Goal: Transaction & Acquisition: Purchase product/service

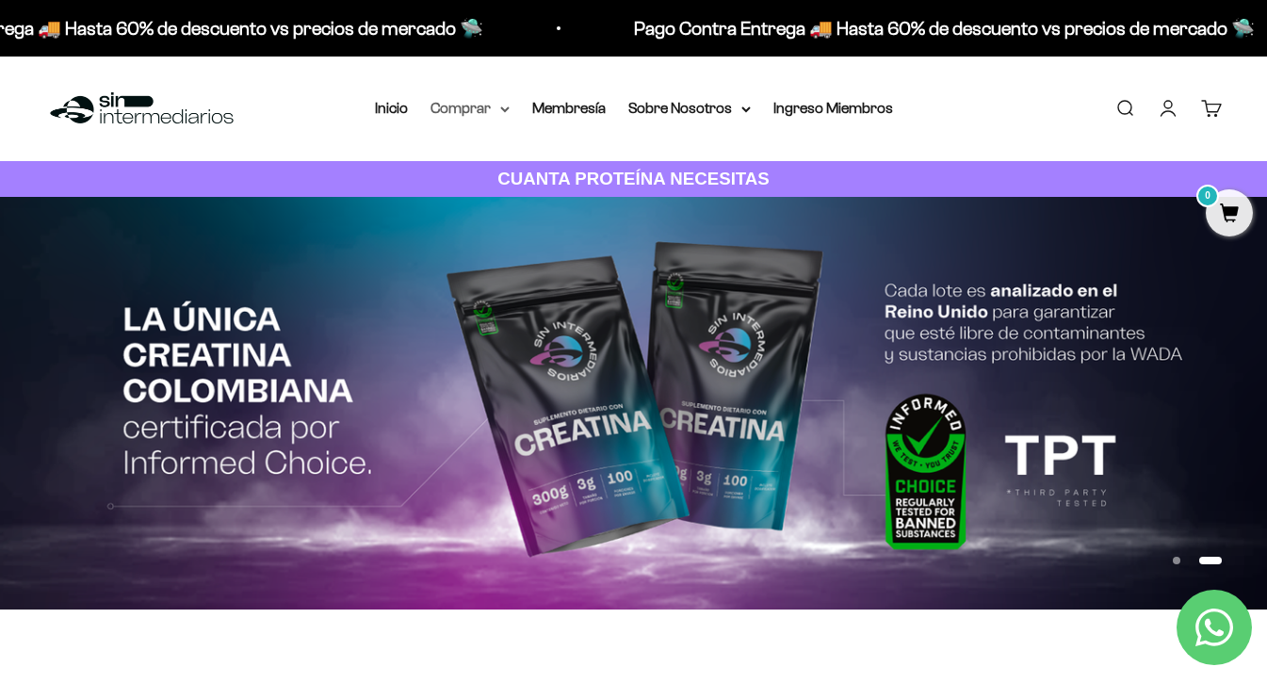
click at [499, 108] on summary "Comprar" at bounding box center [469, 108] width 79 height 24
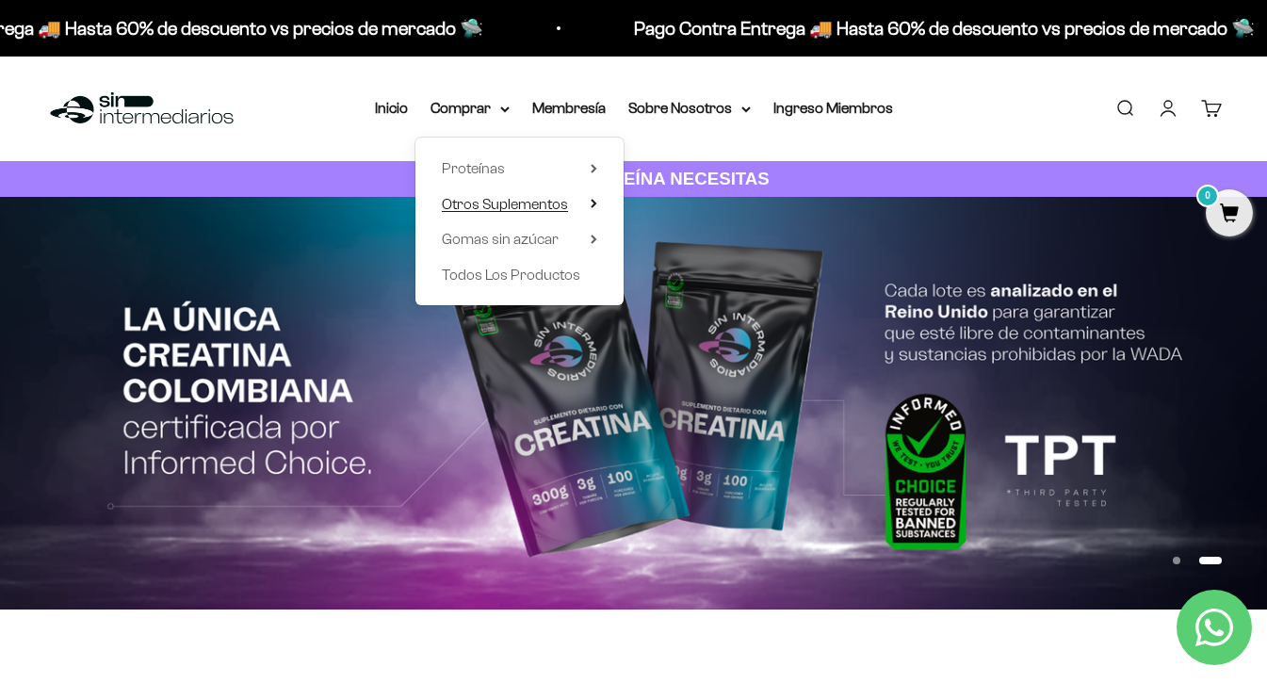
click at [579, 200] on summary "Otros Suplementos" at bounding box center [519, 204] width 155 height 24
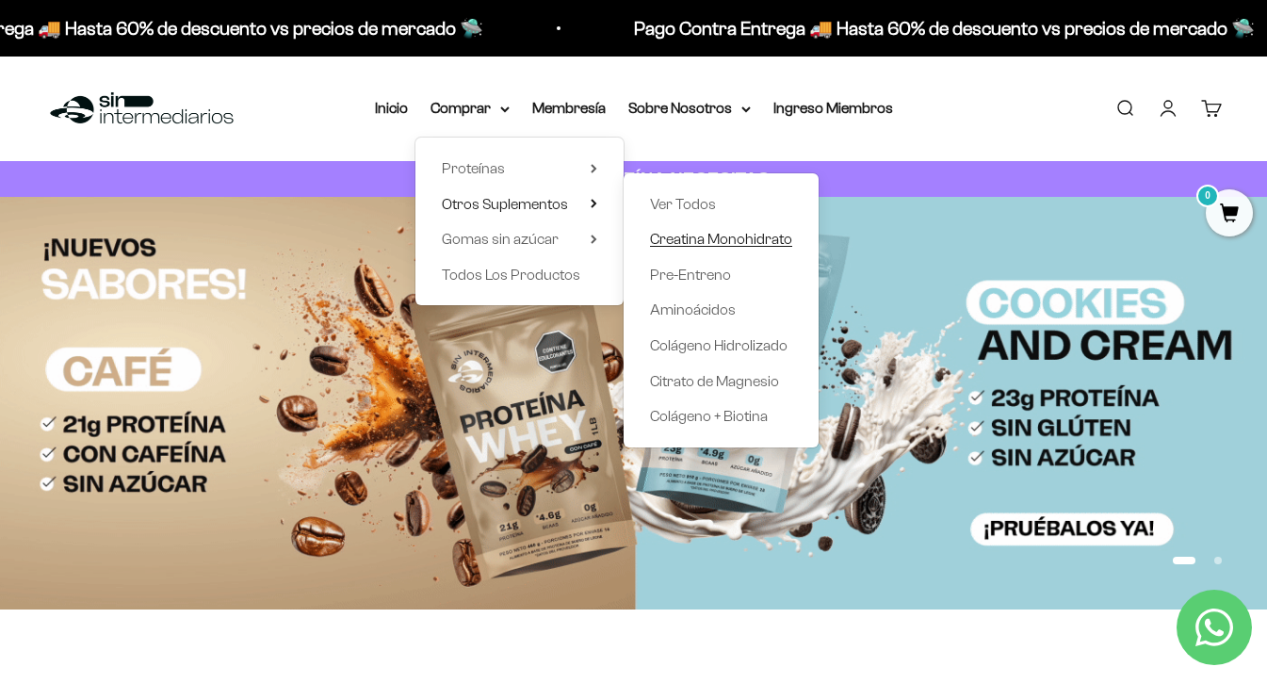
click at [689, 236] on span "Creatina Monohidrato" at bounding box center [721, 239] width 142 height 16
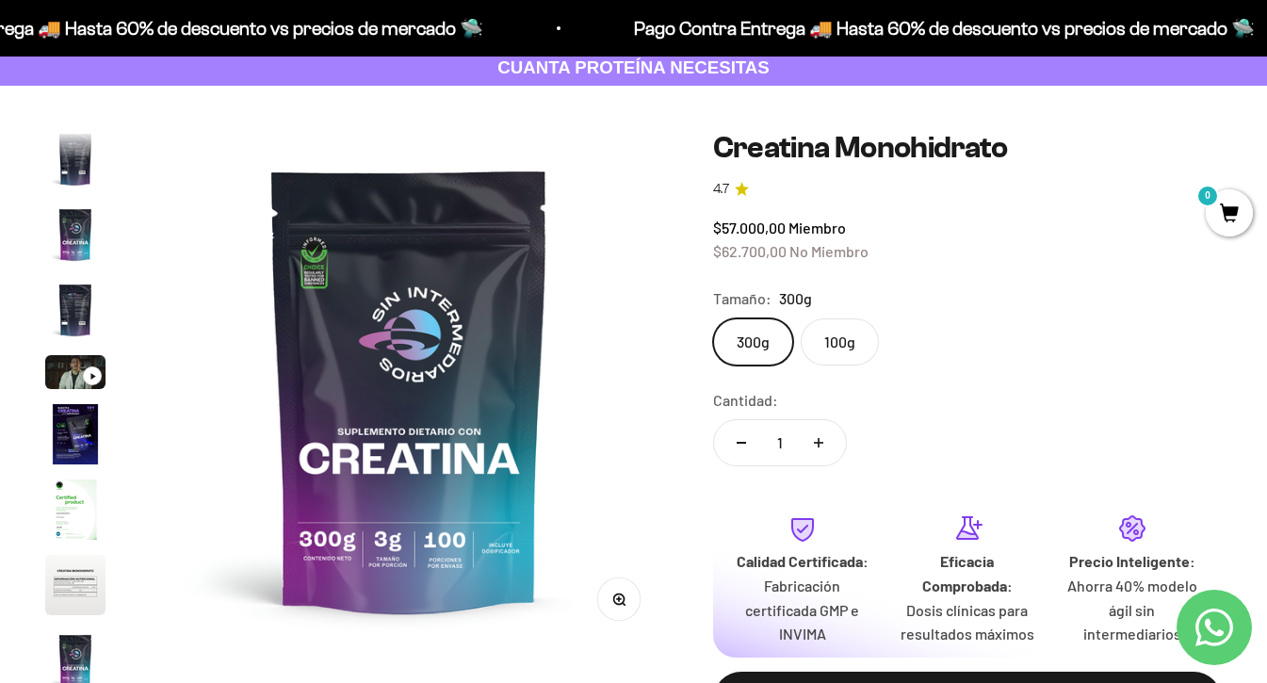
scroll to position [101, 0]
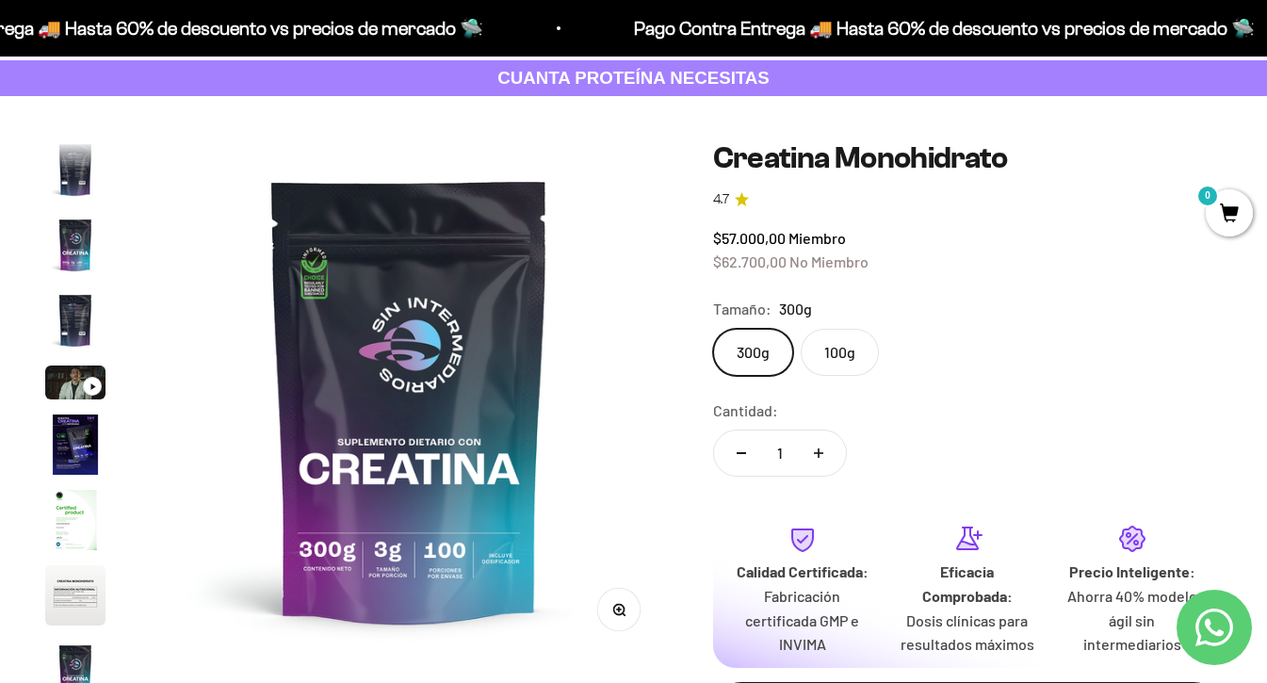
click at [77, 386] on img "Ir al artículo 5" at bounding box center [75, 382] width 60 height 34
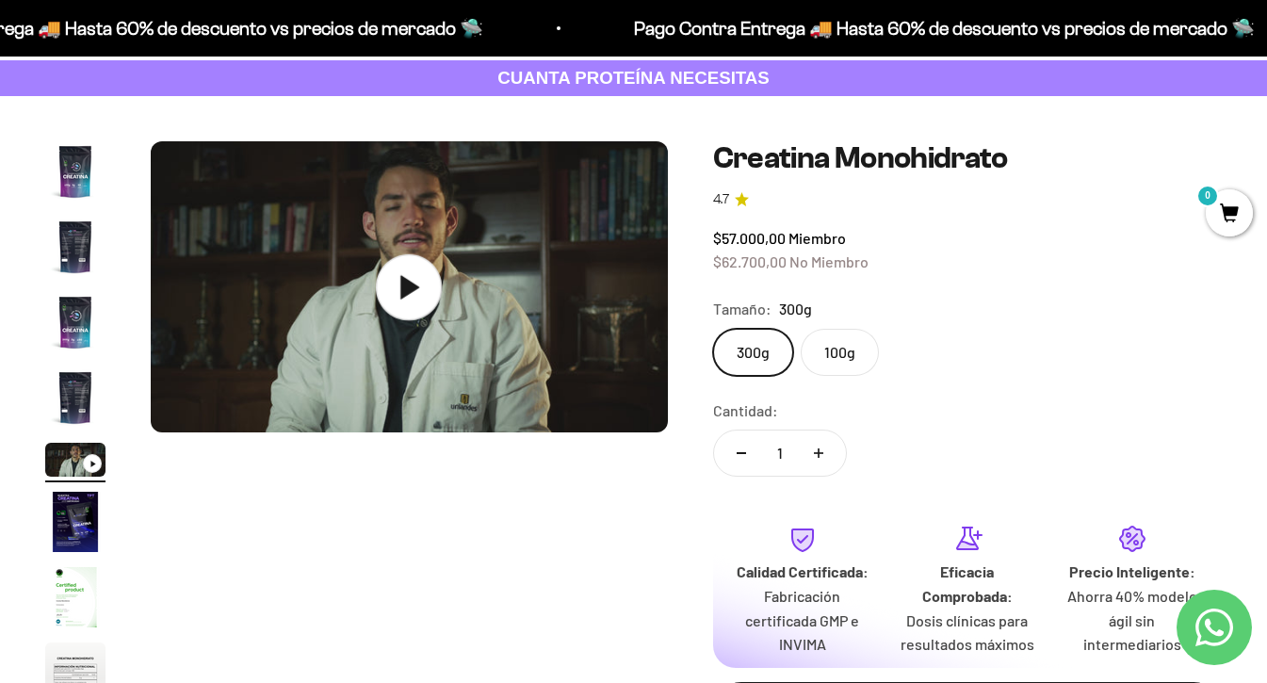
scroll to position [0, 2111]
click at [405, 288] on icon at bounding box center [410, 287] width 19 height 24
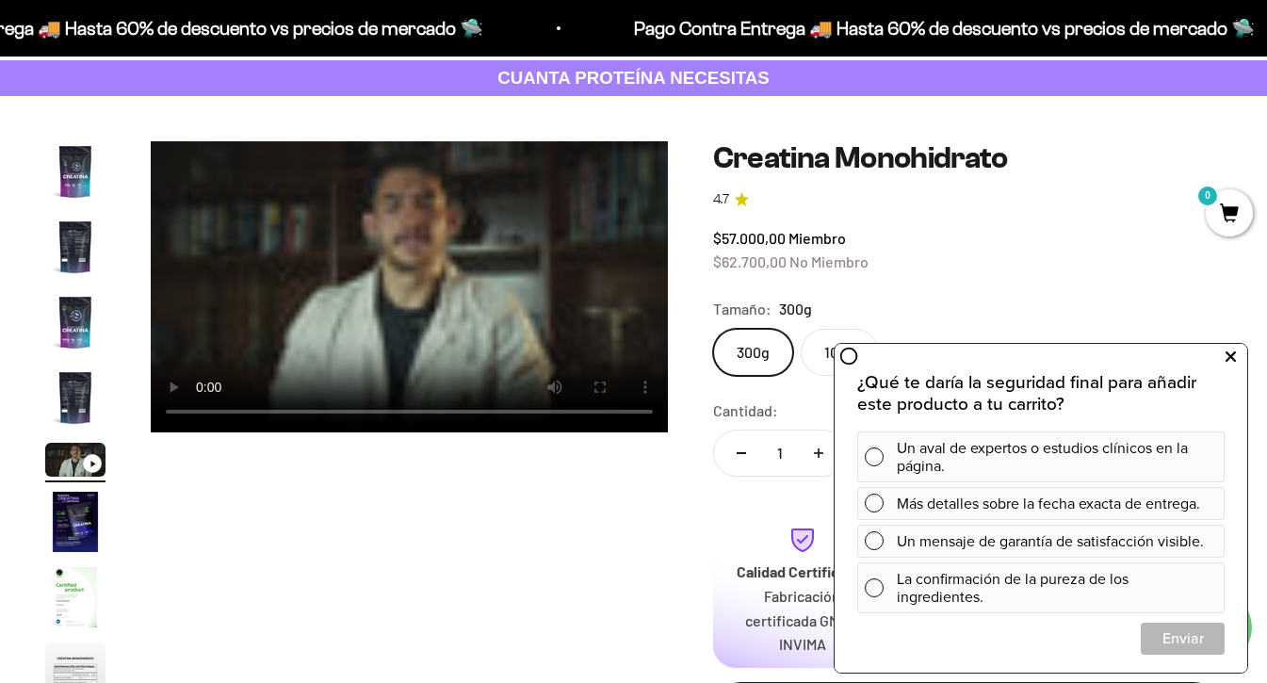
click at [1227, 358] on icon at bounding box center [1230, 357] width 10 height 24
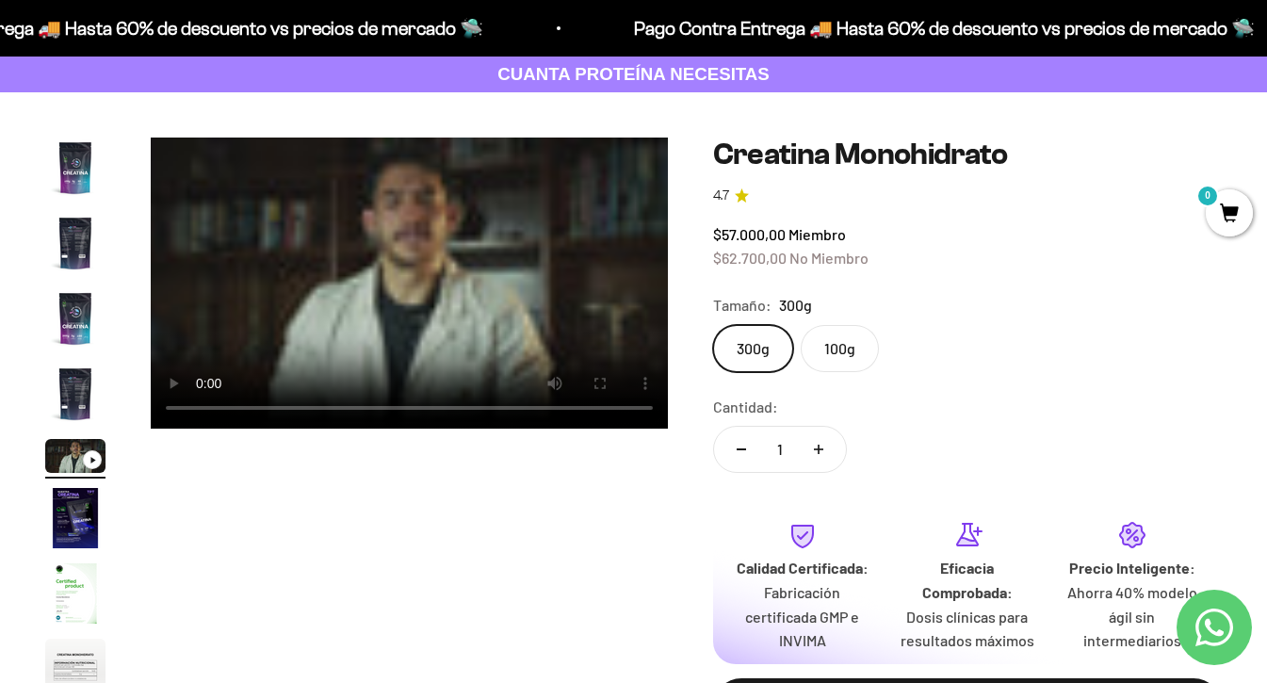
scroll to position [0, 2353]
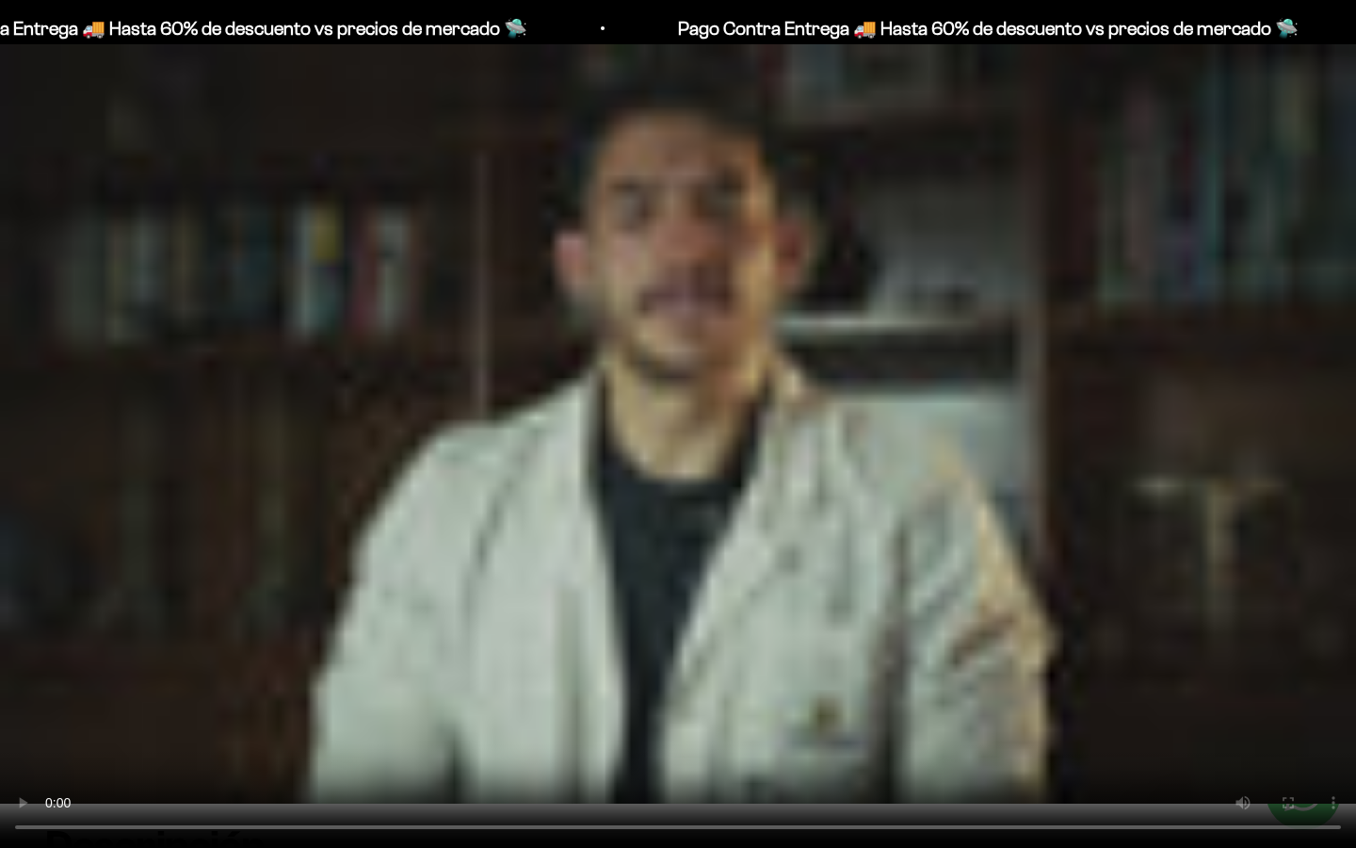
click at [1258, 664] on video "Creatina Monohidrato" at bounding box center [678, 424] width 1356 height 848
click at [1015, 484] on video "Creatina Monohidrato" at bounding box center [678, 424] width 1356 height 848
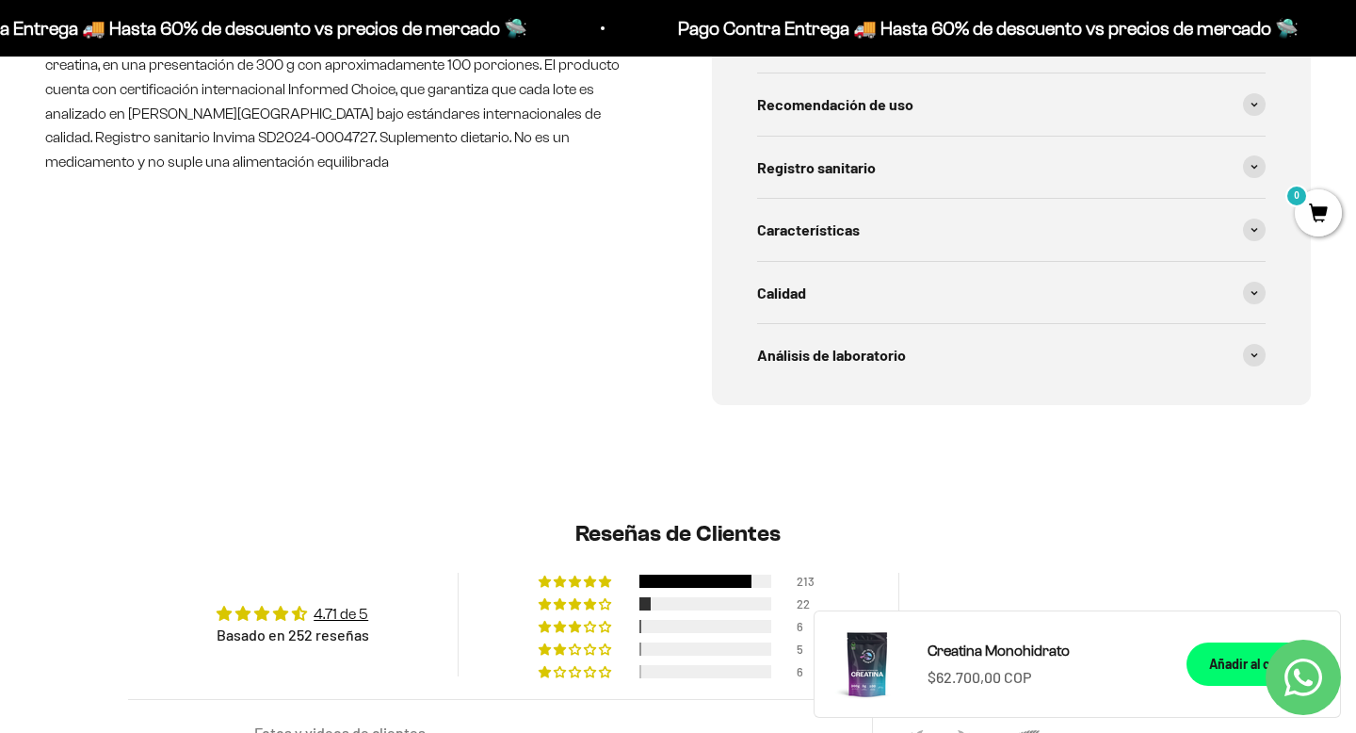
scroll to position [1503, 0]
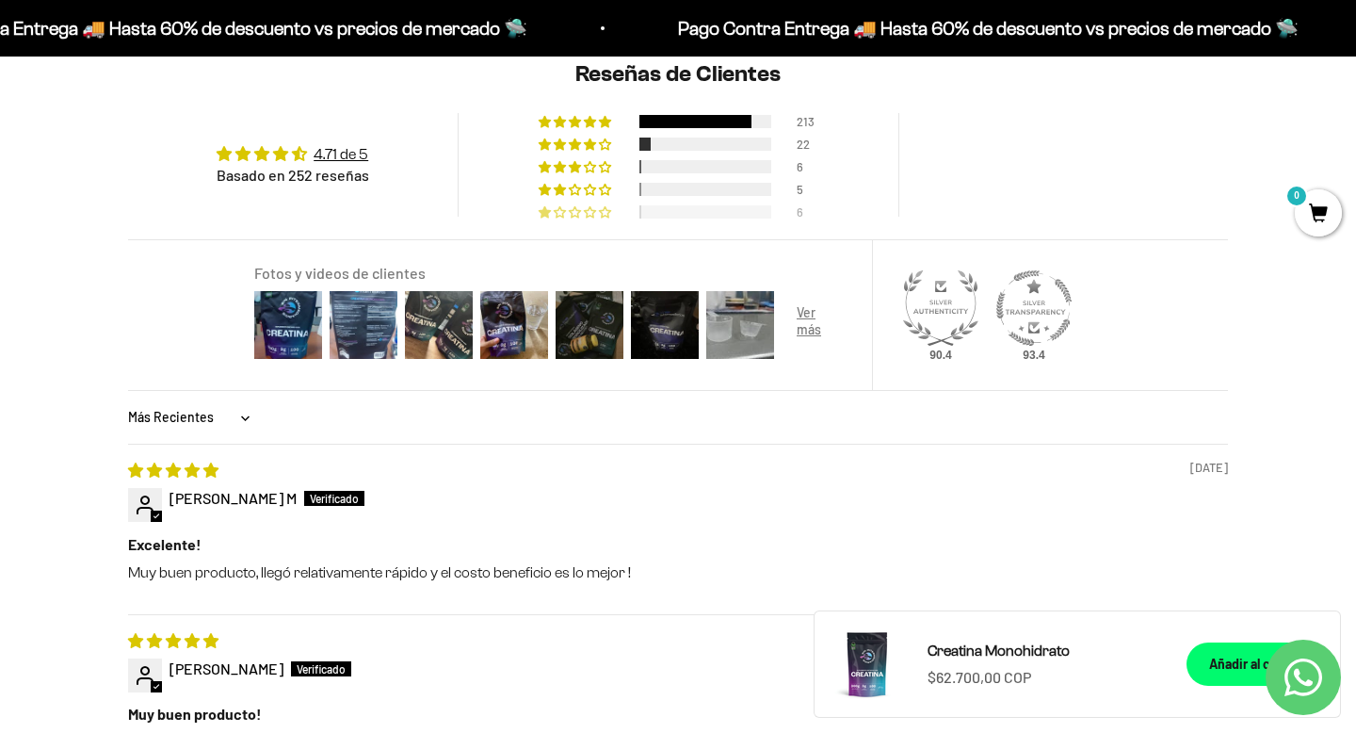
click at [566, 213] on span "2% (6) reviews with 1 star rating" at bounding box center [561, 211] width 15 height 11
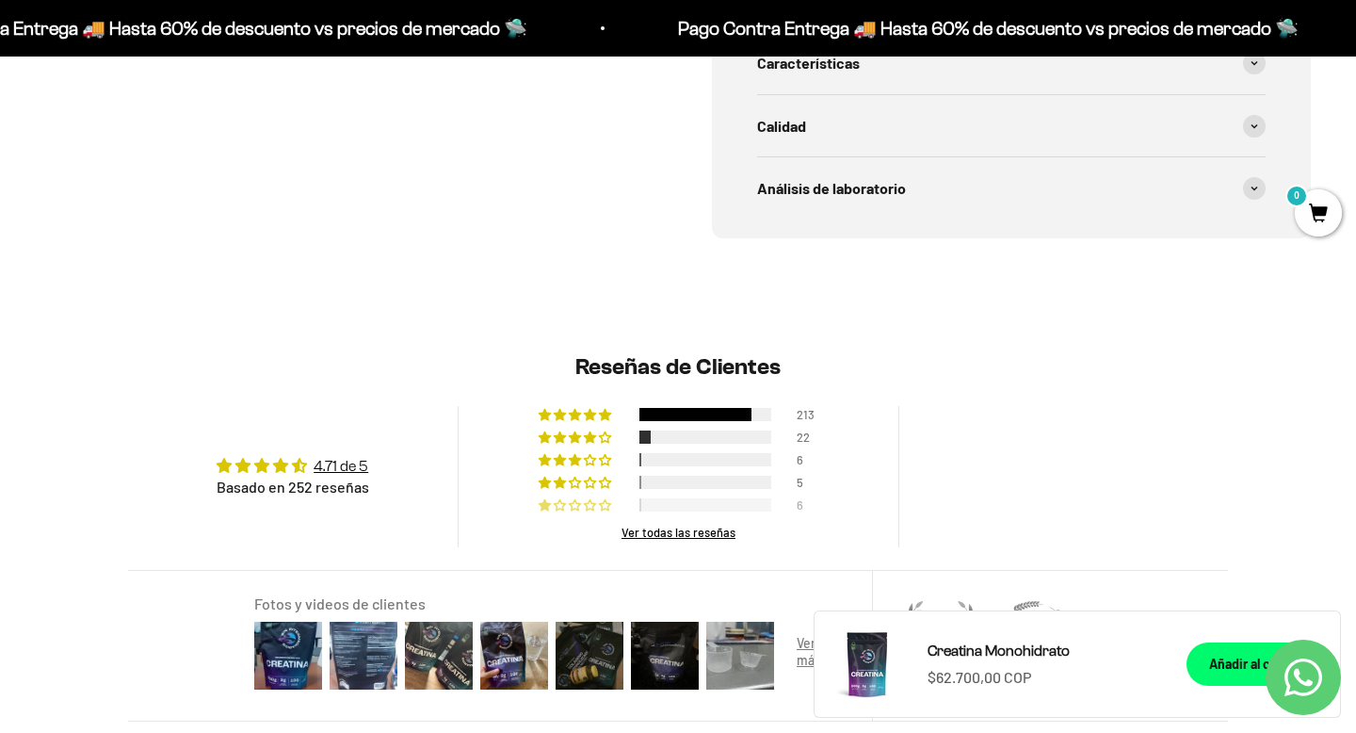
scroll to position [1148, 0]
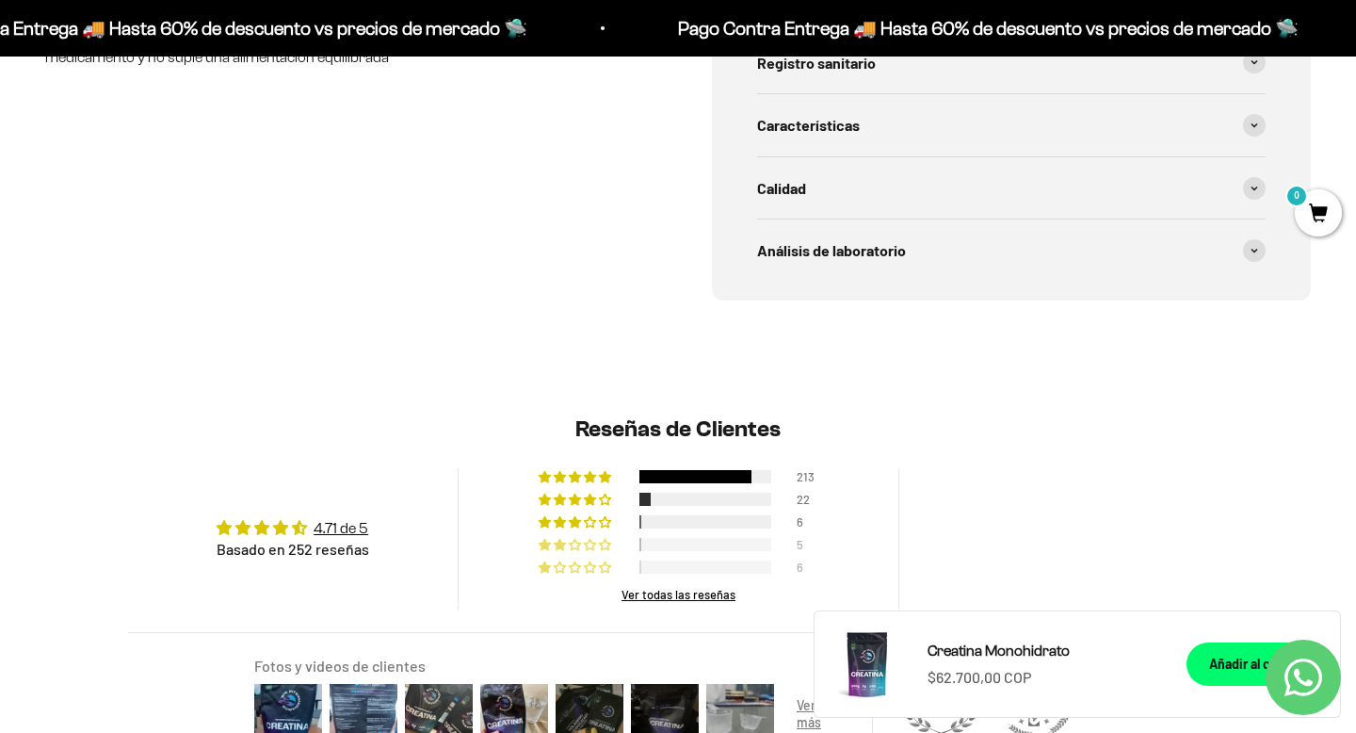
click at [584, 548] on span "2% (5) reviews with 2 star rating" at bounding box center [591, 544] width 15 height 11
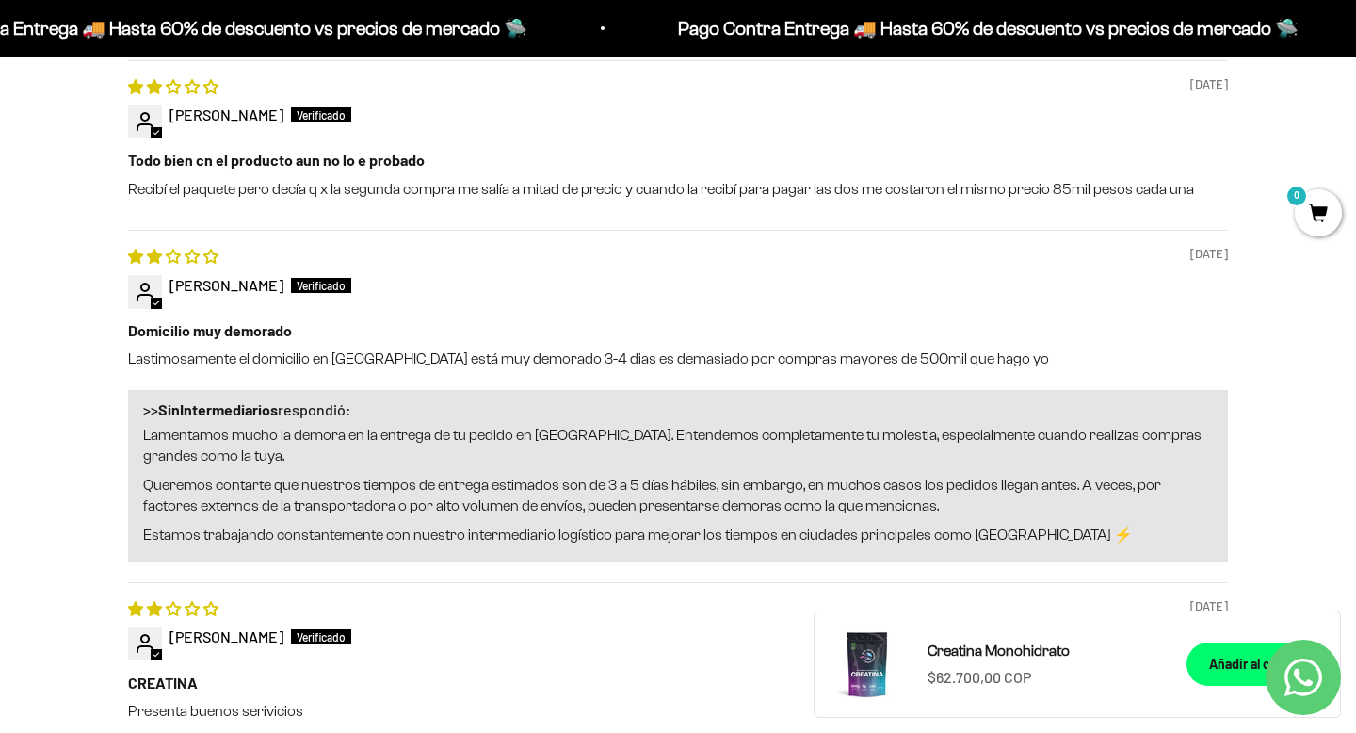
scroll to position [2096, 0]
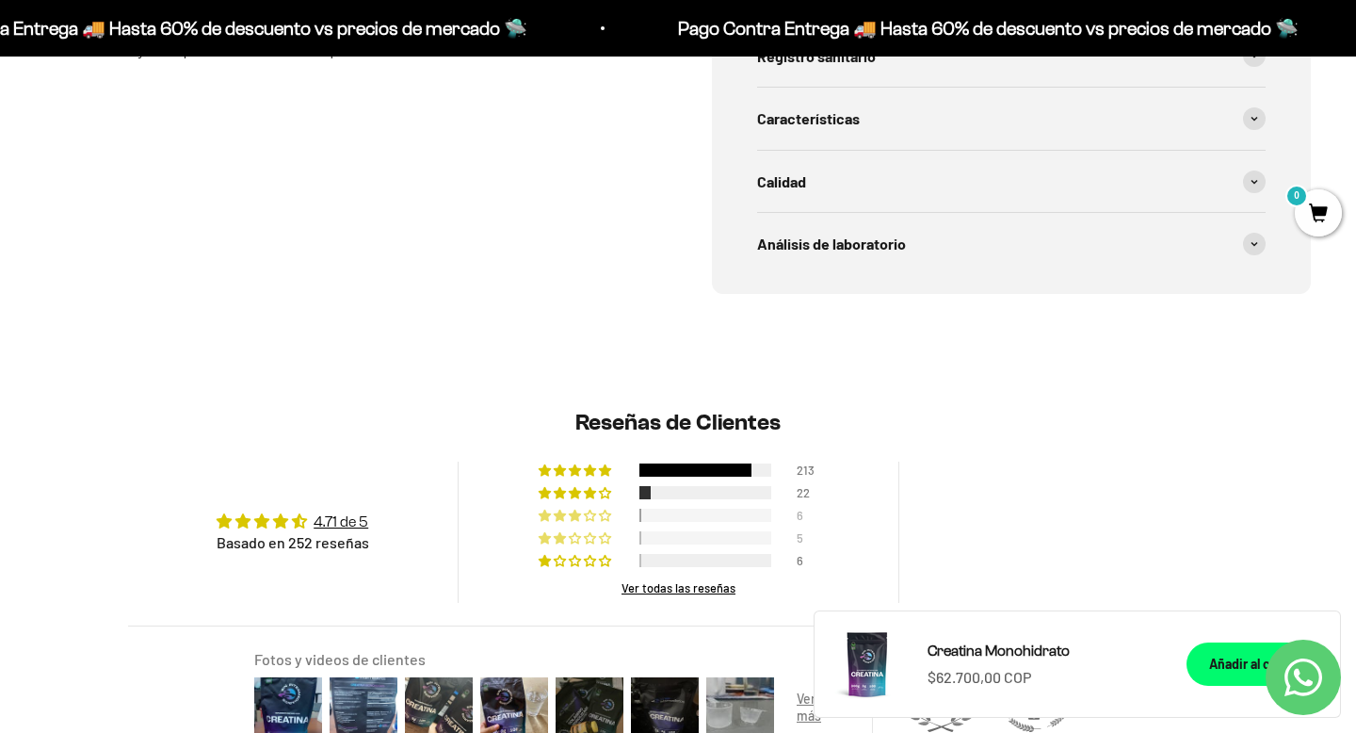
click at [588, 519] on span "2% (6) reviews with 3 star rating" at bounding box center [591, 514] width 15 height 11
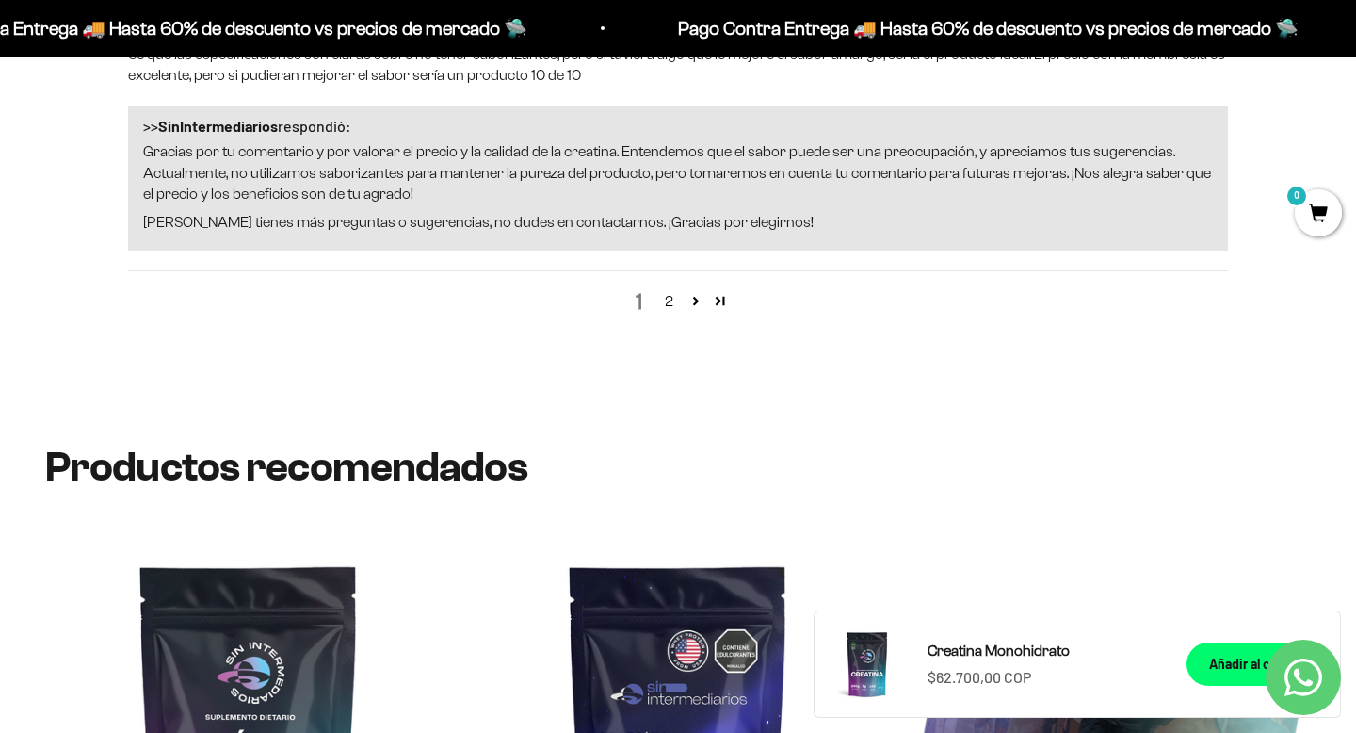
scroll to position [2919, 0]
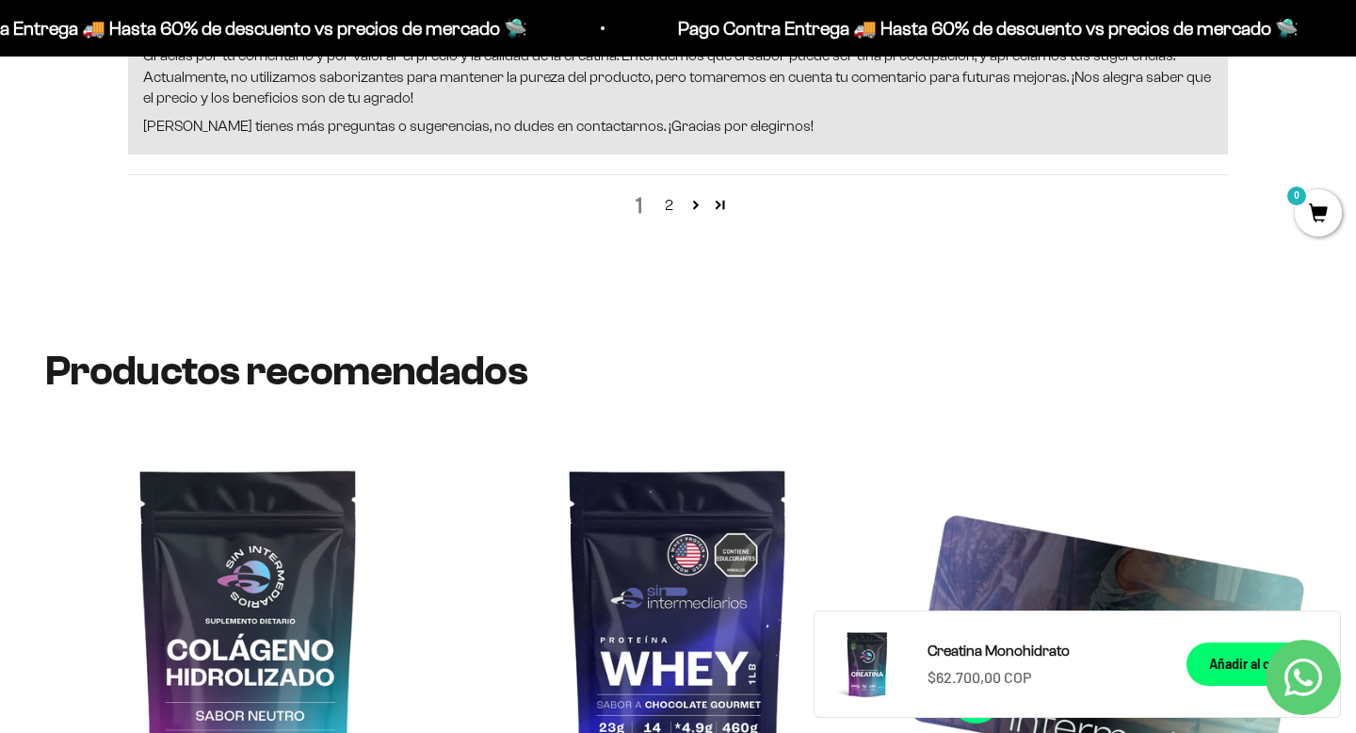
click at [643, 200] on div "1 2" at bounding box center [678, 204] width 1100 height 61
click at [638, 207] on div "1 2" at bounding box center [678, 204] width 1100 height 61
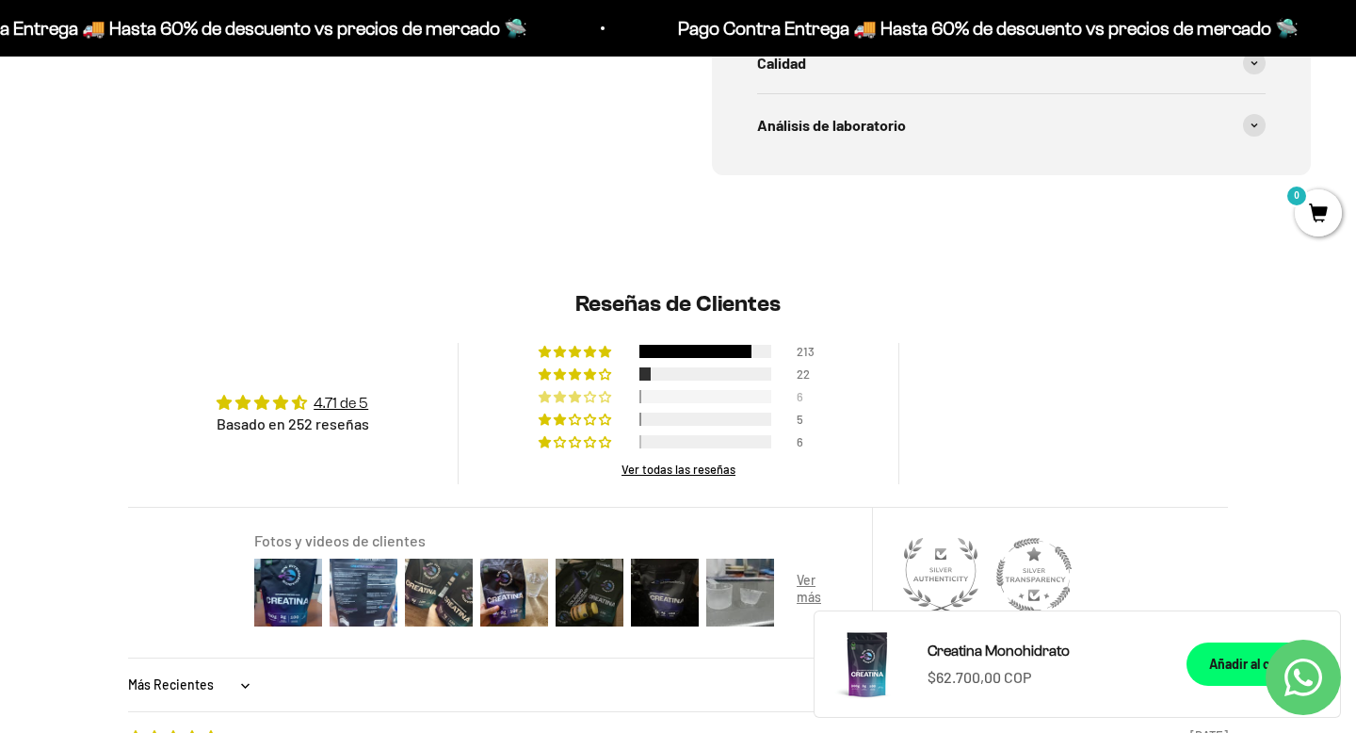
scroll to position [1391, 0]
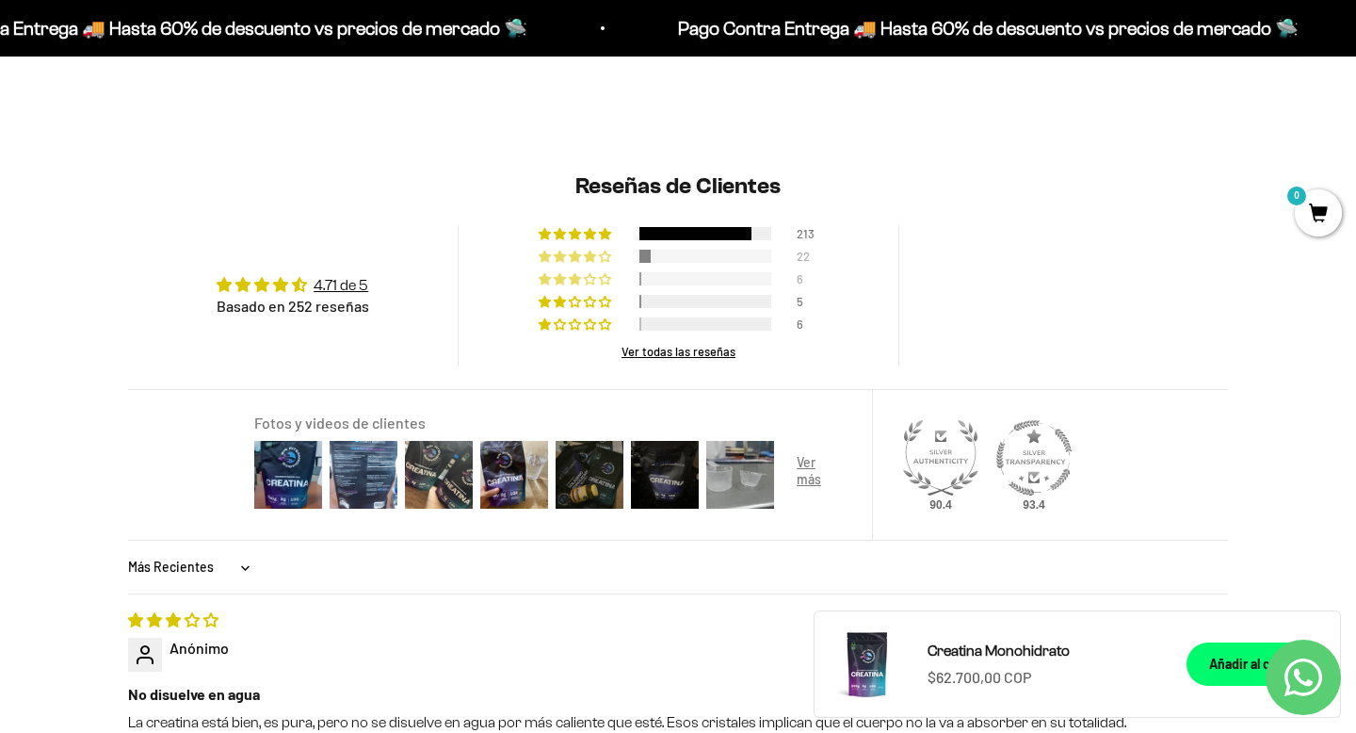
click at [573, 254] on span "9% (22) reviews with 4 star rating" at bounding box center [576, 255] width 15 height 11
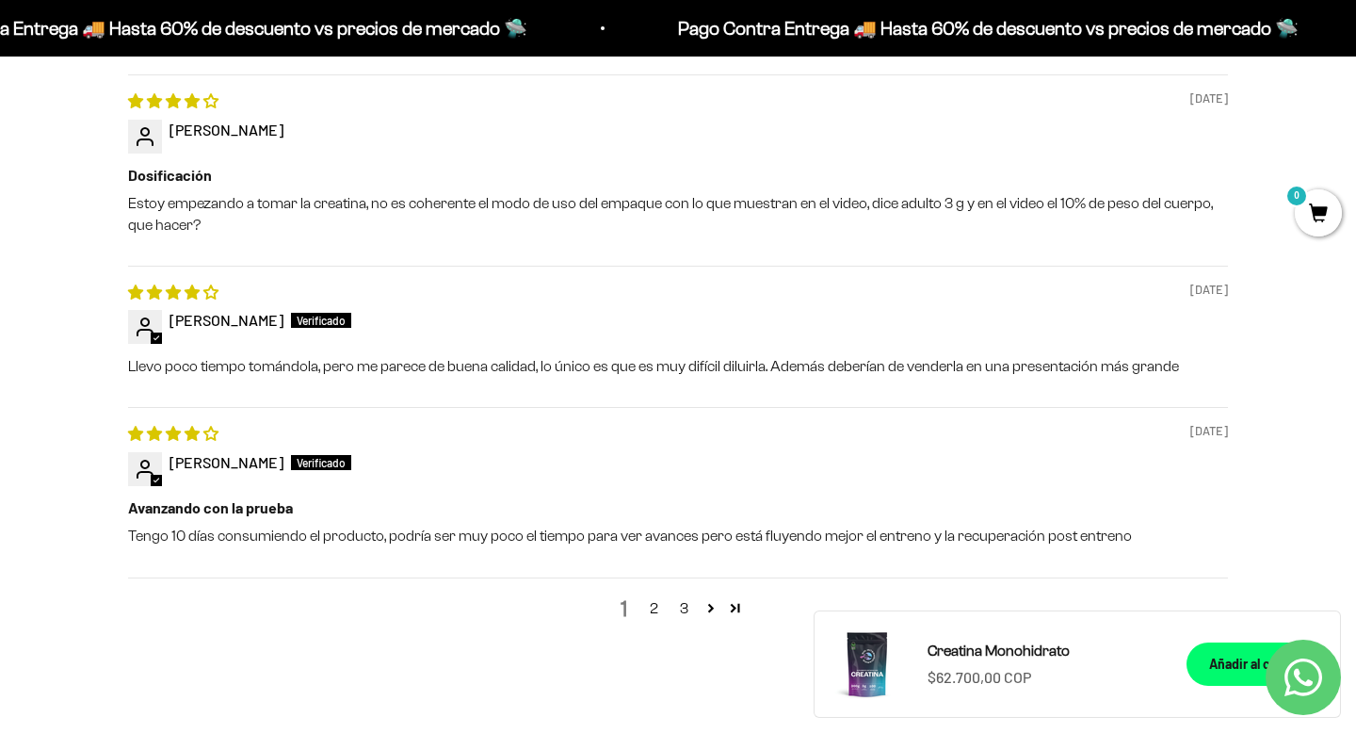
scroll to position [2254, 0]
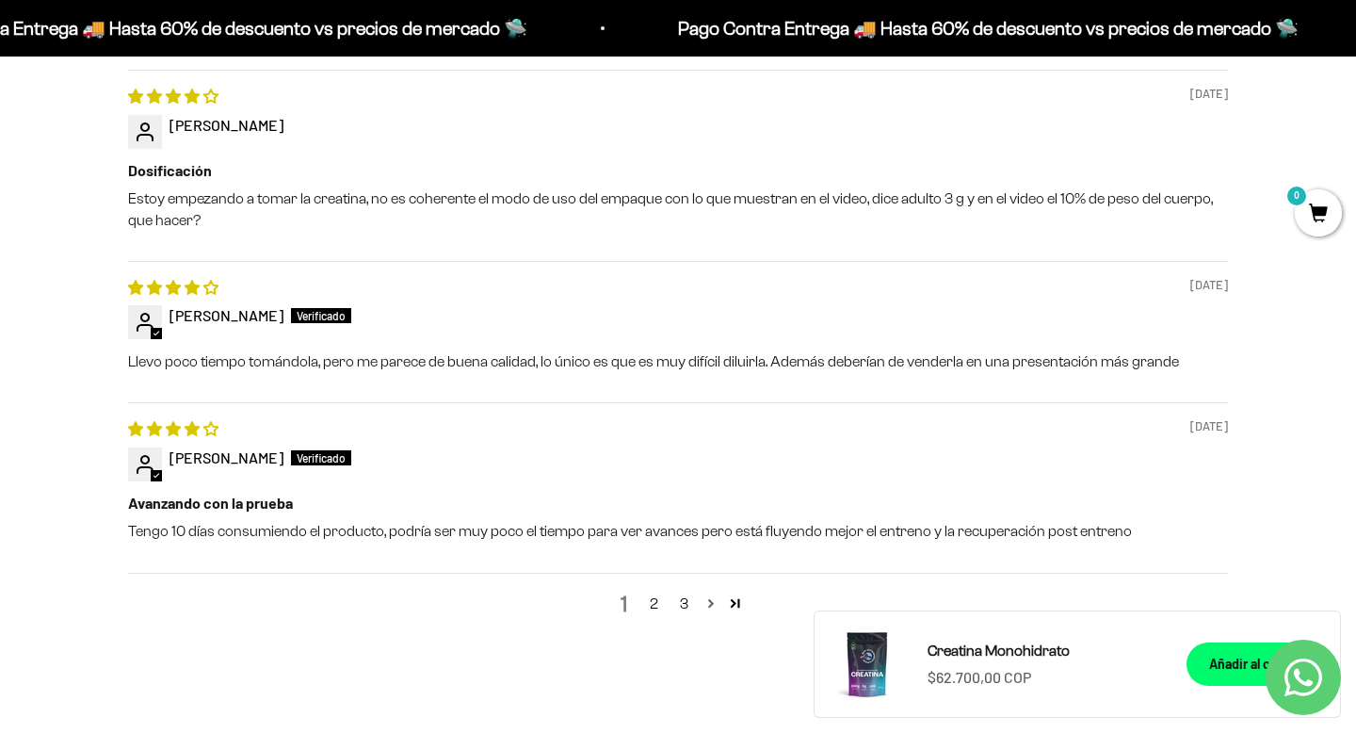
click at [711, 609] on link "Page 2" at bounding box center [711, 602] width 24 height 24
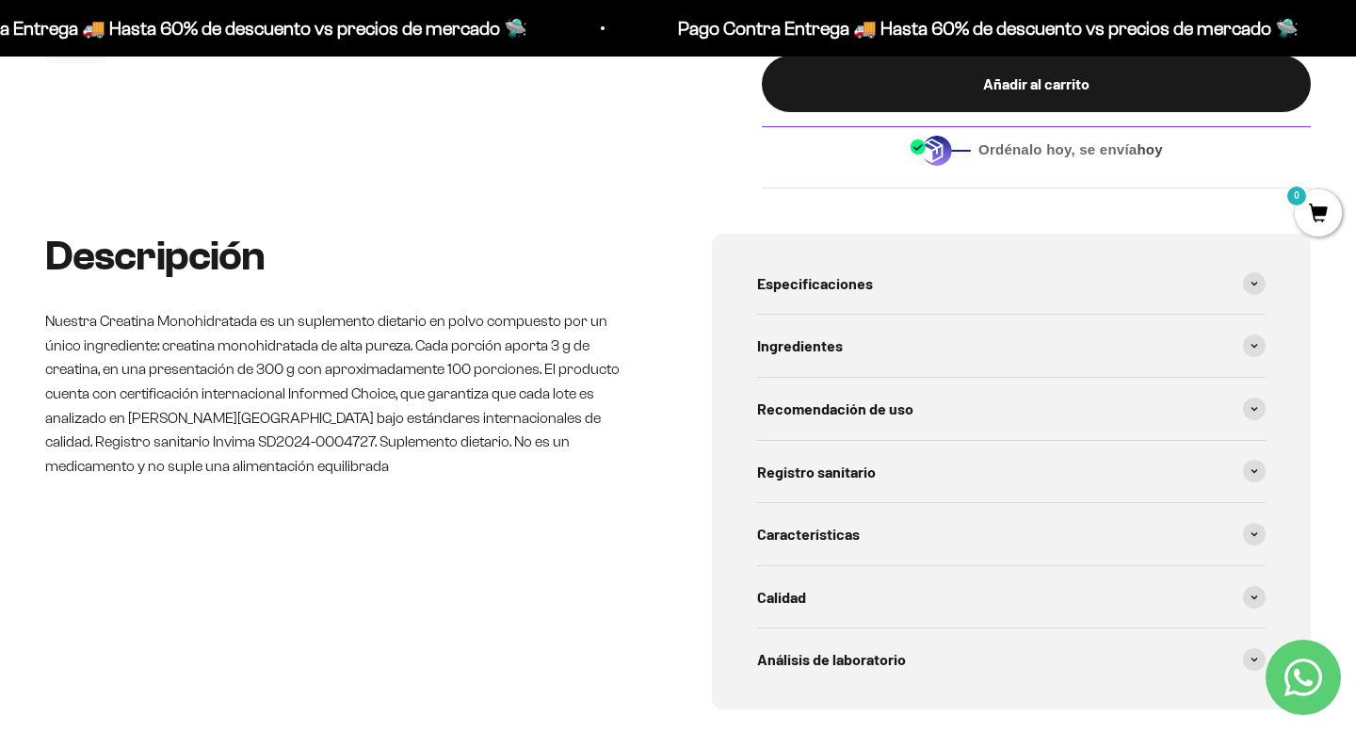
scroll to position [697, 0]
